Goal: Task Accomplishment & Management: Complete application form

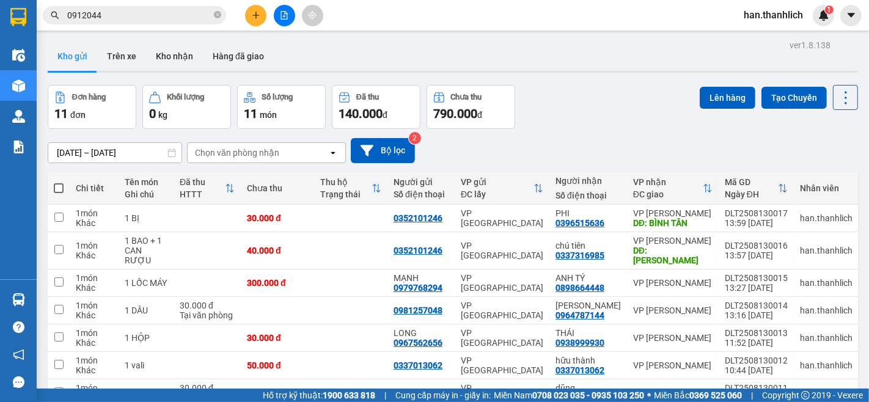
scroll to position [59, 0]
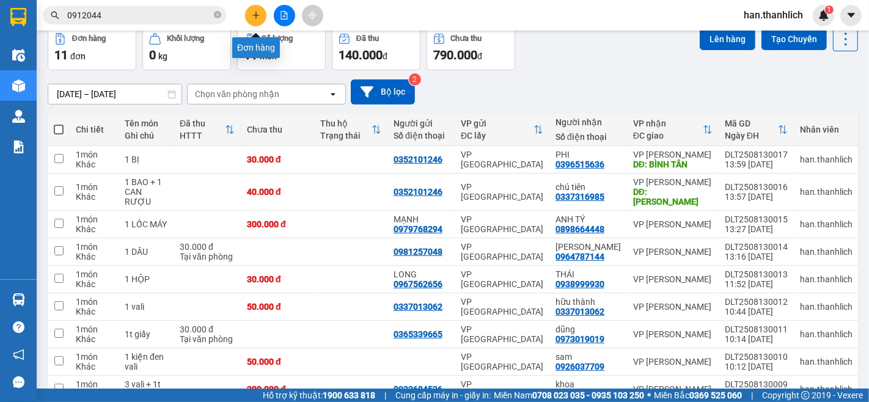
click at [254, 15] on icon "plus" at bounding box center [255, 15] width 7 height 1
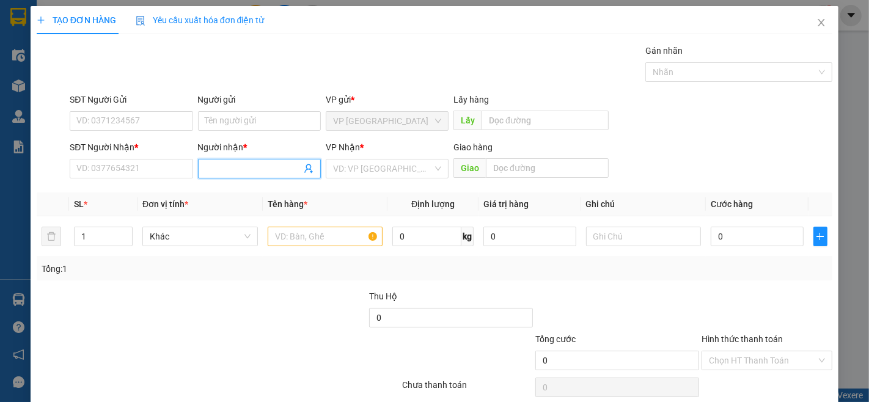
click at [251, 172] on input "Người nhận *" at bounding box center [253, 168] width 96 height 13
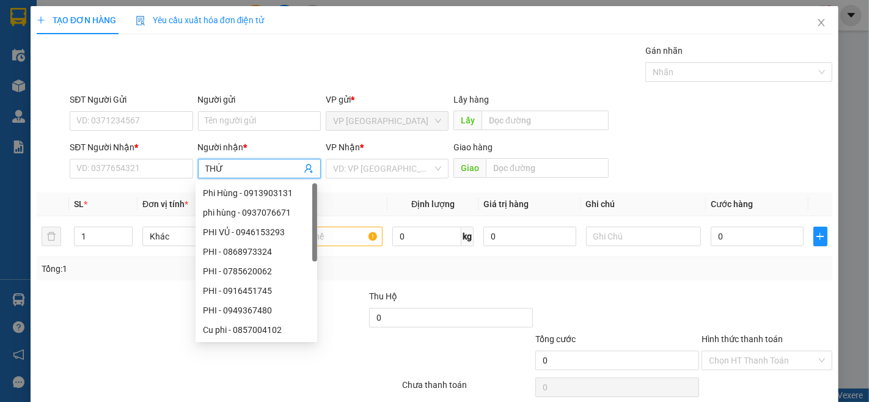
type input "THỨC"
click at [285, 248] on div "THỨC - 0582973979" at bounding box center [256, 251] width 107 height 13
type input "0582973979"
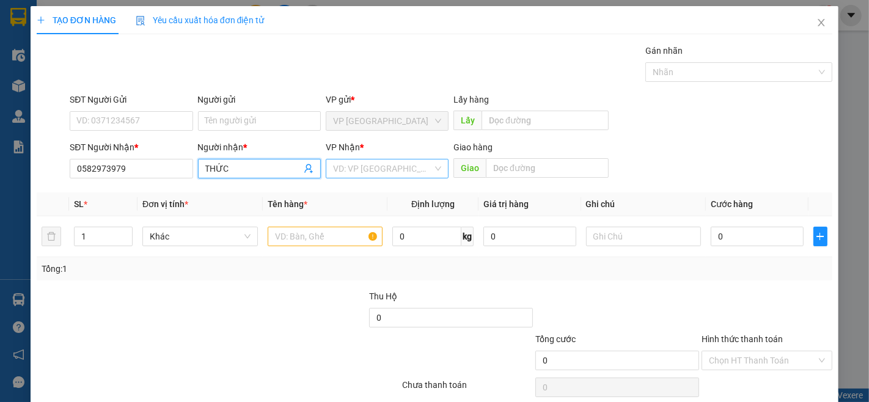
type input "THỨC"
drag, startPoint x: 413, startPoint y: 172, endPoint x: 417, endPoint y: 177, distance: 6.6
click at [413, 173] on input "search" at bounding box center [383, 169] width 100 height 18
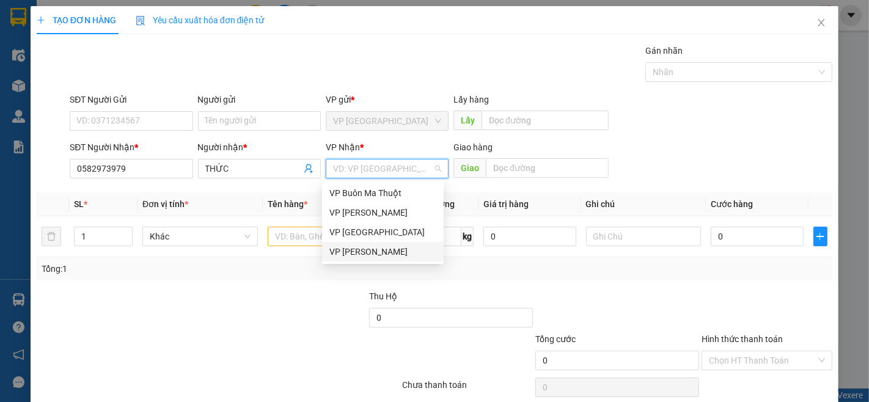
click at [389, 257] on div "VP [PERSON_NAME]" at bounding box center [382, 251] width 107 height 13
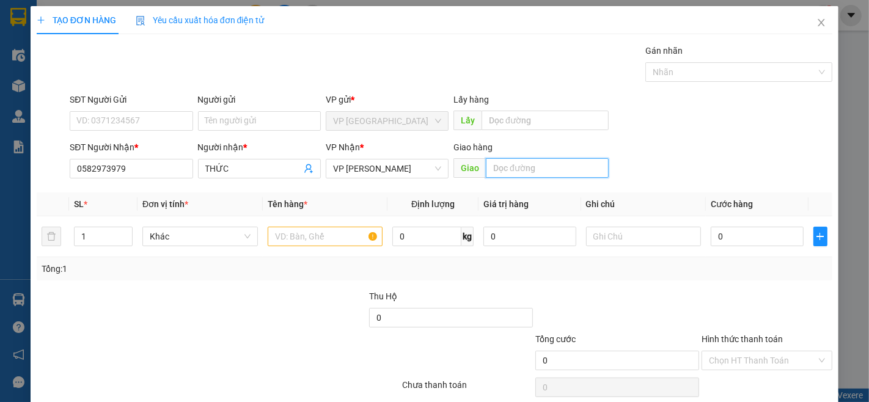
click at [510, 168] on input "text" at bounding box center [547, 168] width 123 height 20
type input "NINH LOAN"
click at [345, 233] on input "text" at bounding box center [326, 237] width 116 height 20
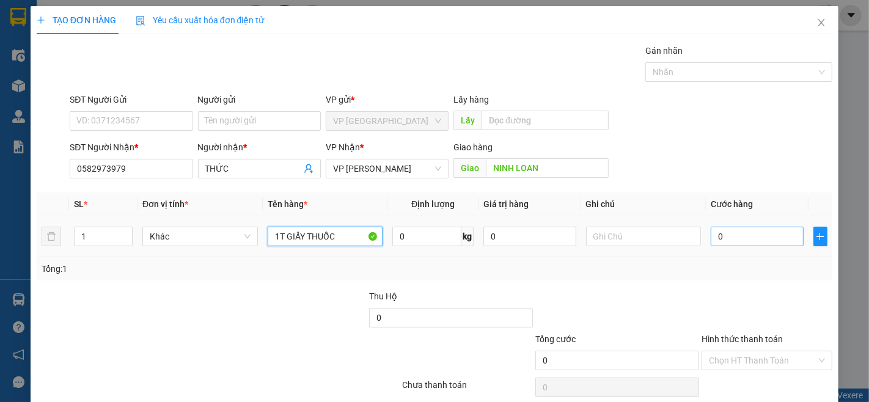
type input "1T GIẤY THUỐC"
click at [729, 239] on input "0" at bounding box center [757, 237] width 92 height 20
type input "3"
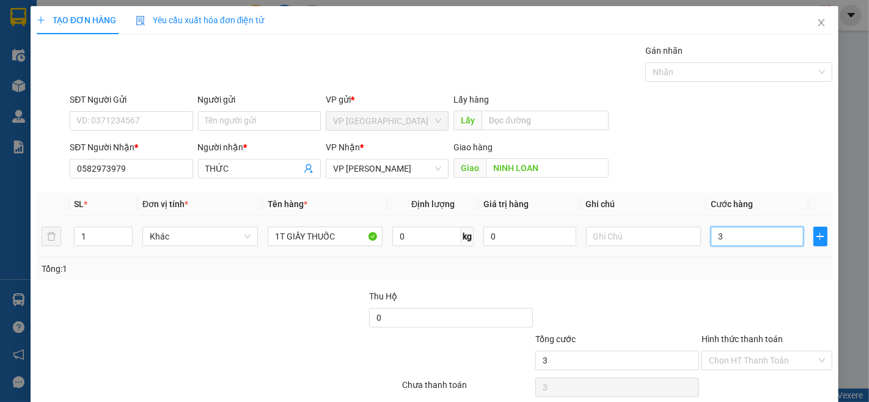
type input "30"
type input "300"
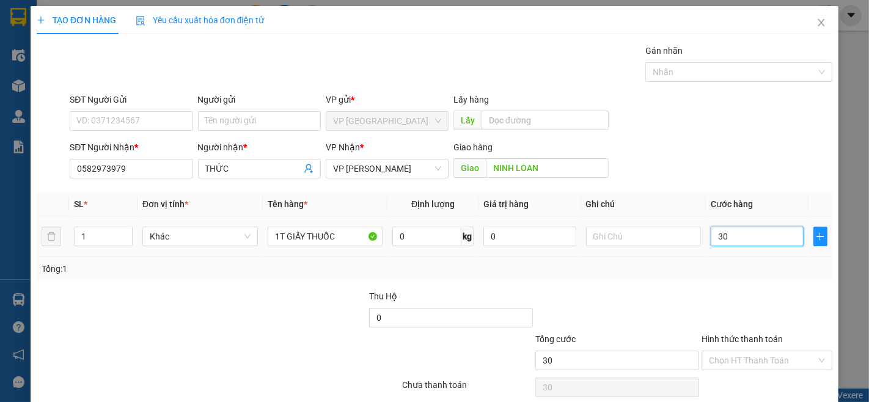
type input "300"
type input "3.000"
type input "30.000"
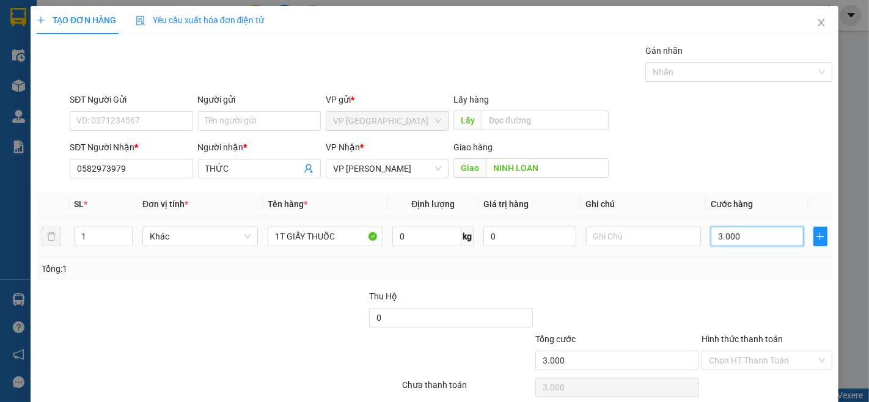
type input "30.000"
type input "300.000"
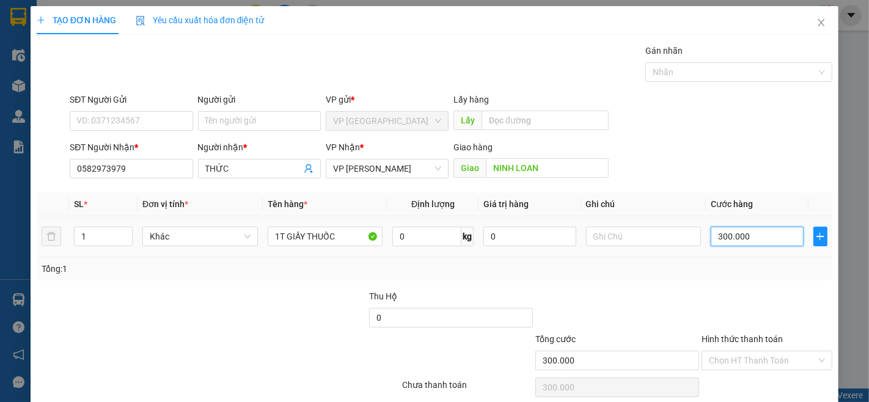
type input "30.000"
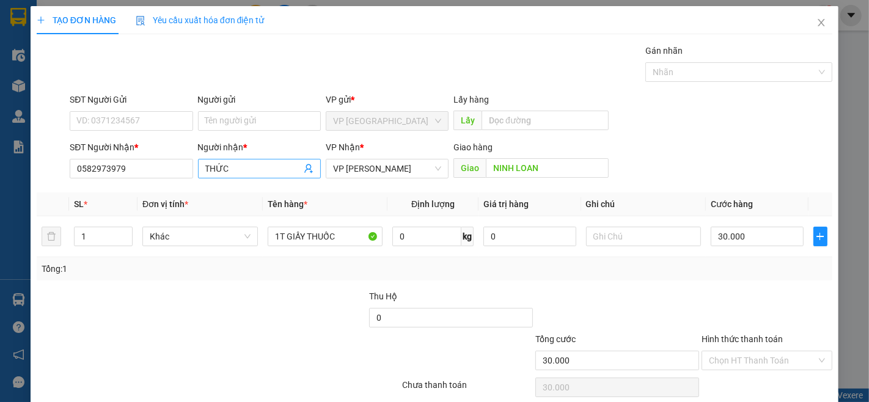
drag, startPoint x: 280, startPoint y: 182, endPoint x: 282, endPoint y: 175, distance: 7.0
click at [280, 181] on div "Người nhận * THỨC" at bounding box center [259, 162] width 123 height 43
click at [282, 175] on input "THỨC" at bounding box center [253, 168] width 96 height 13
type input "THỨC THUỐC"
click at [633, 307] on div at bounding box center [617, 311] width 166 height 43
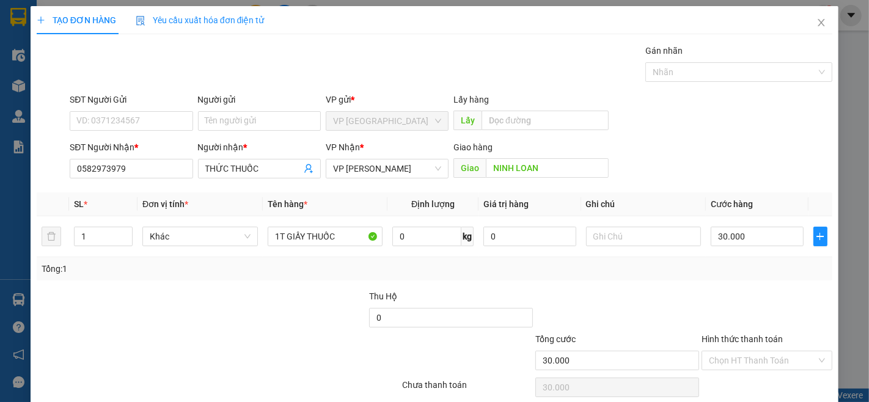
click at [622, 285] on div "Transit Pickup Surcharge Ids Transit Deliver Surcharge Ids Transit Deliver Surc…" at bounding box center [435, 236] width 796 height 385
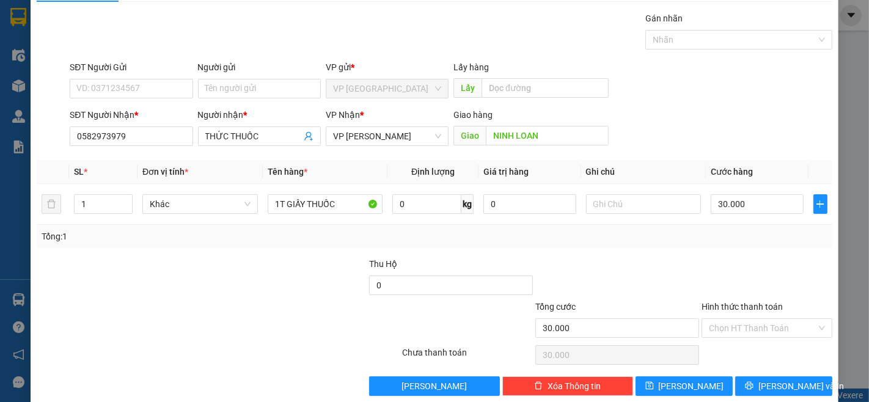
scroll to position [50, 0]
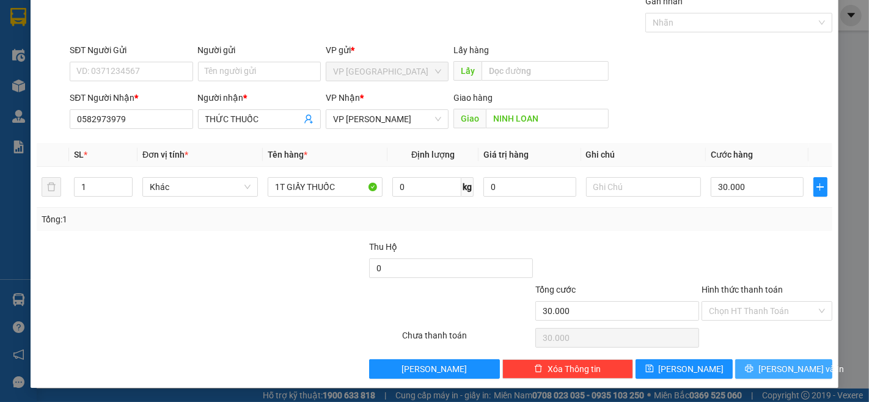
drag, startPoint x: 781, startPoint y: 367, endPoint x: 792, endPoint y: 329, distance: 40.2
click at [781, 366] on span "[PERSON_NAME] và In" at bounding box center [802, 369] width 86 height 13
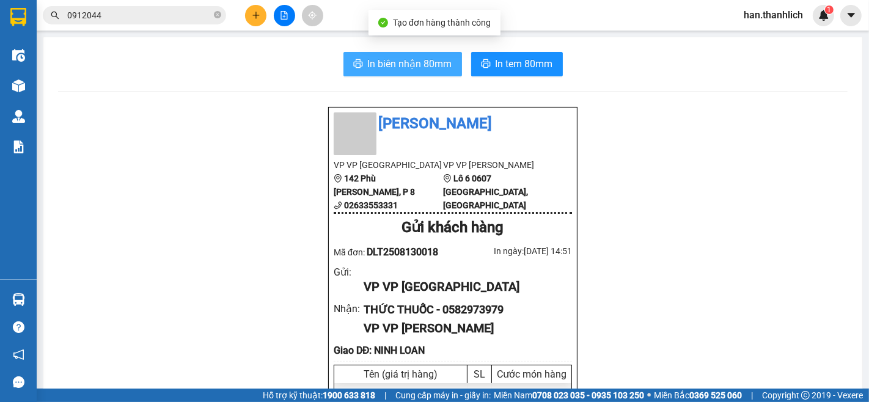
click at [404, 56] on span "In biên nhận 80mm" at bounding box center [410, 63] width 84 height 15
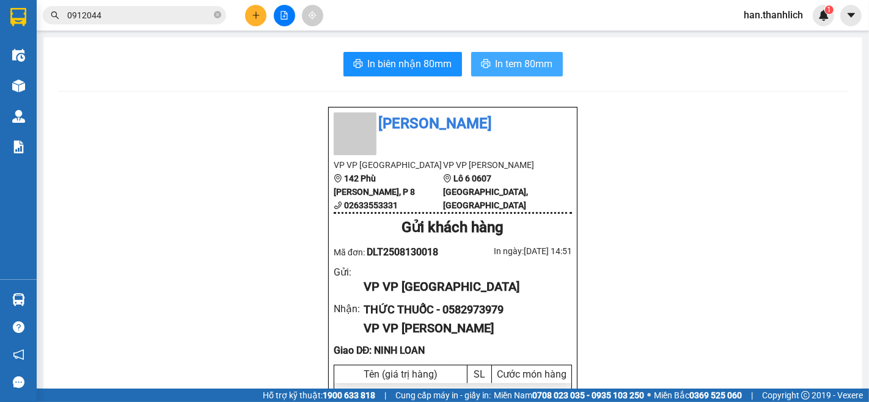
click at [517, 65] on span "In tem 80mm" at bounding box center [524, 63] width 57 height 15
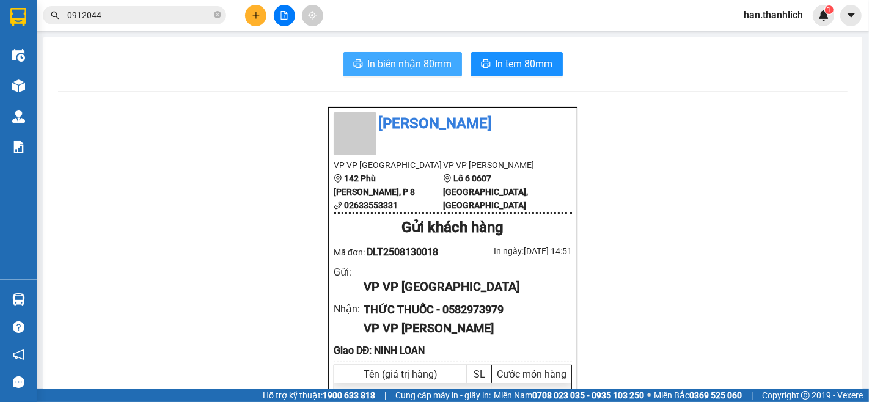
click at [416, 62] on span "In biên nhận 80mm" at bounding box center [410, 63] width 84 height 15
